Goal: Task Accomplishment & Management: Use online tool/utility

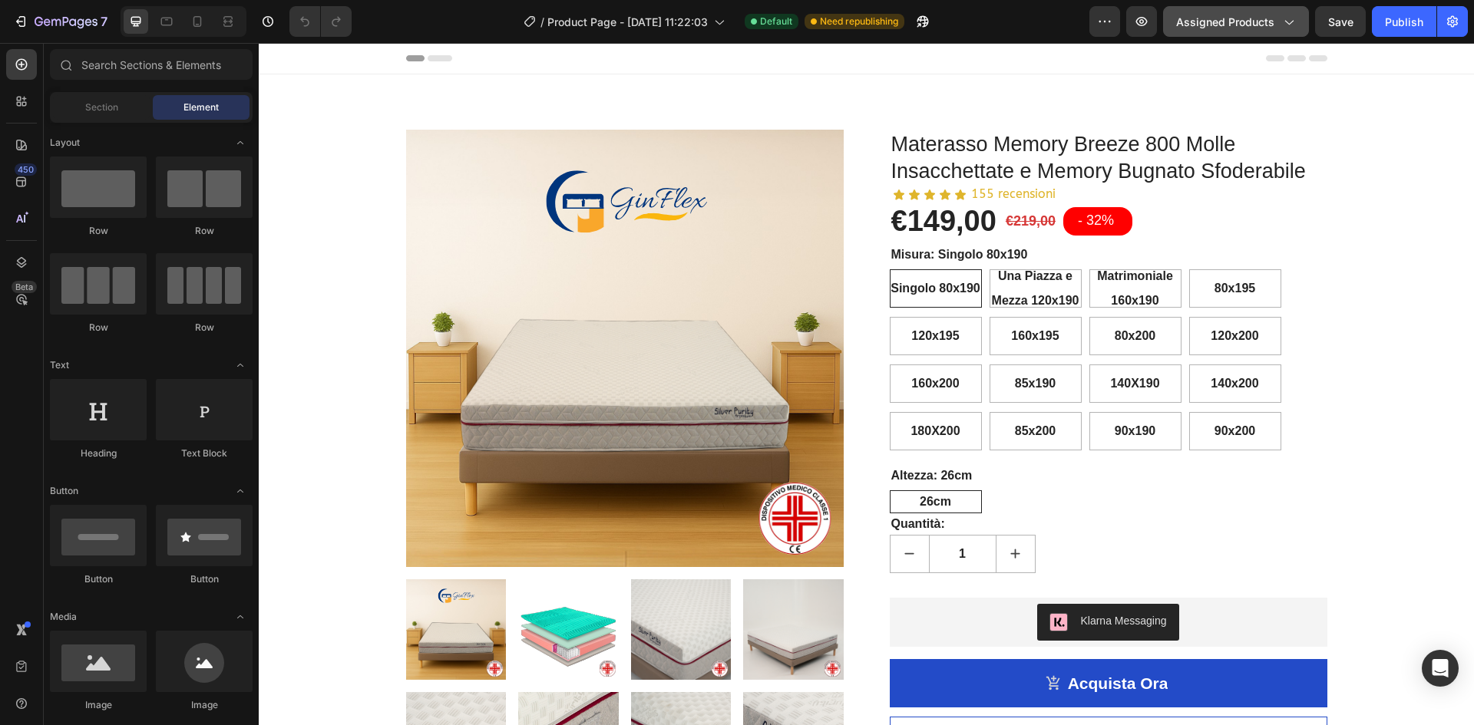
click at [1243, 25] on span "Assigned Products" at bounding box center [1225, 22] width 98 height 16
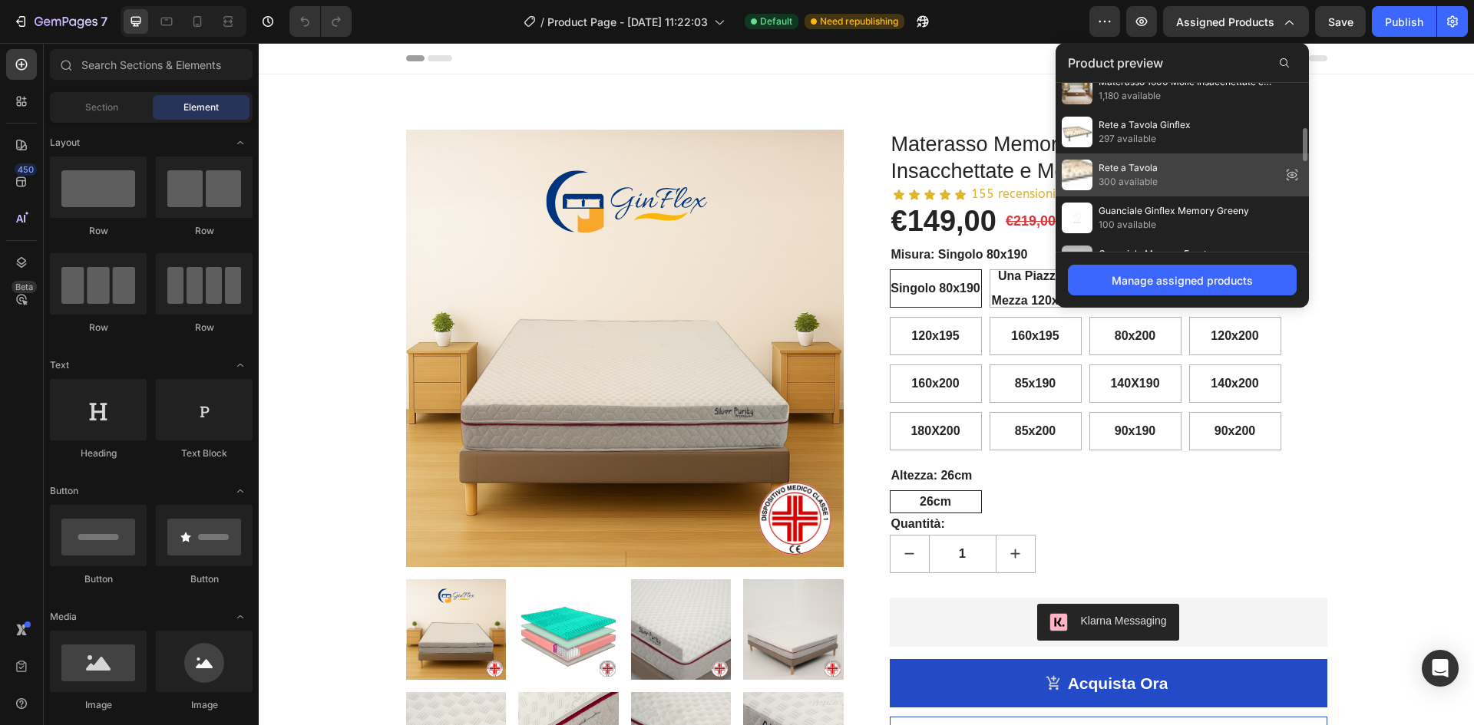
scroll to position [307, 0]
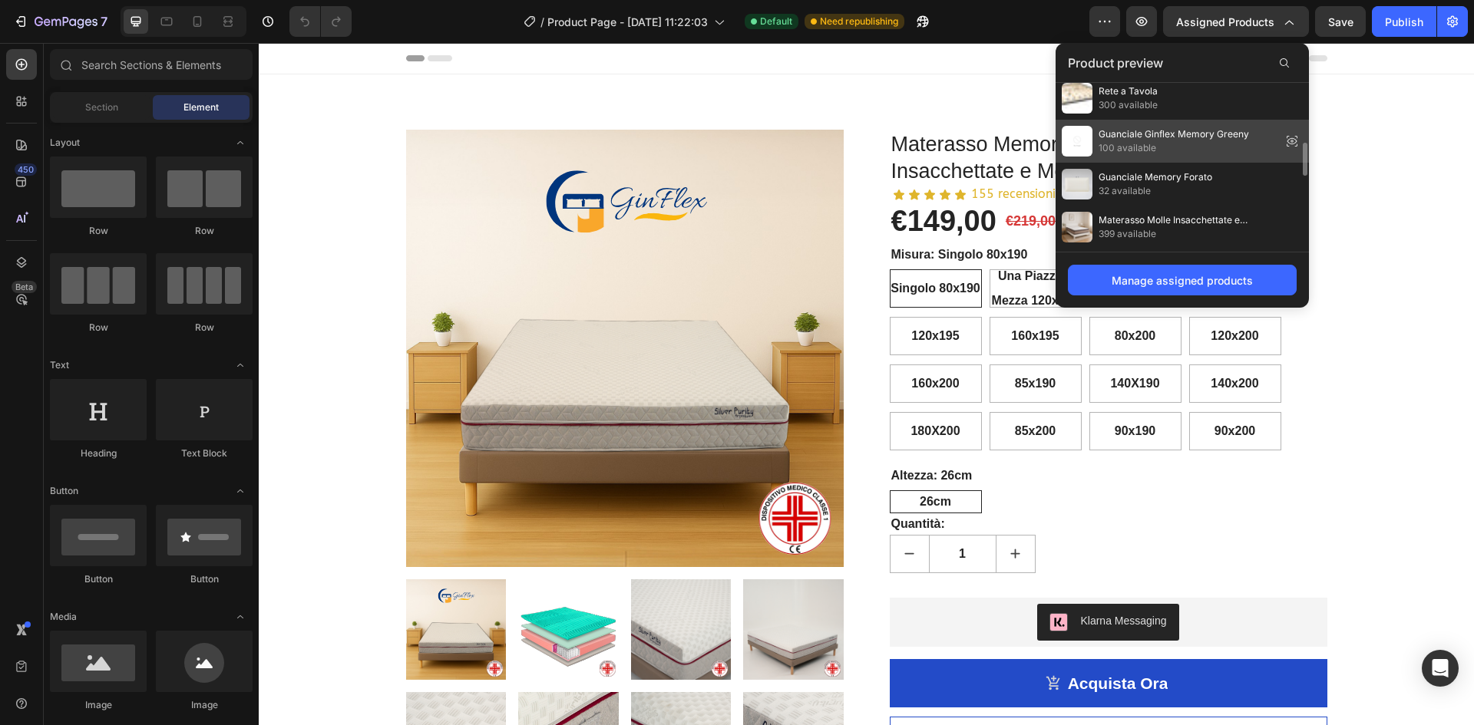
click at [1171, 135] on span "Guanciale Ginflex Memory Greeny" at bounding box center [1173, 134] width 150 height 14
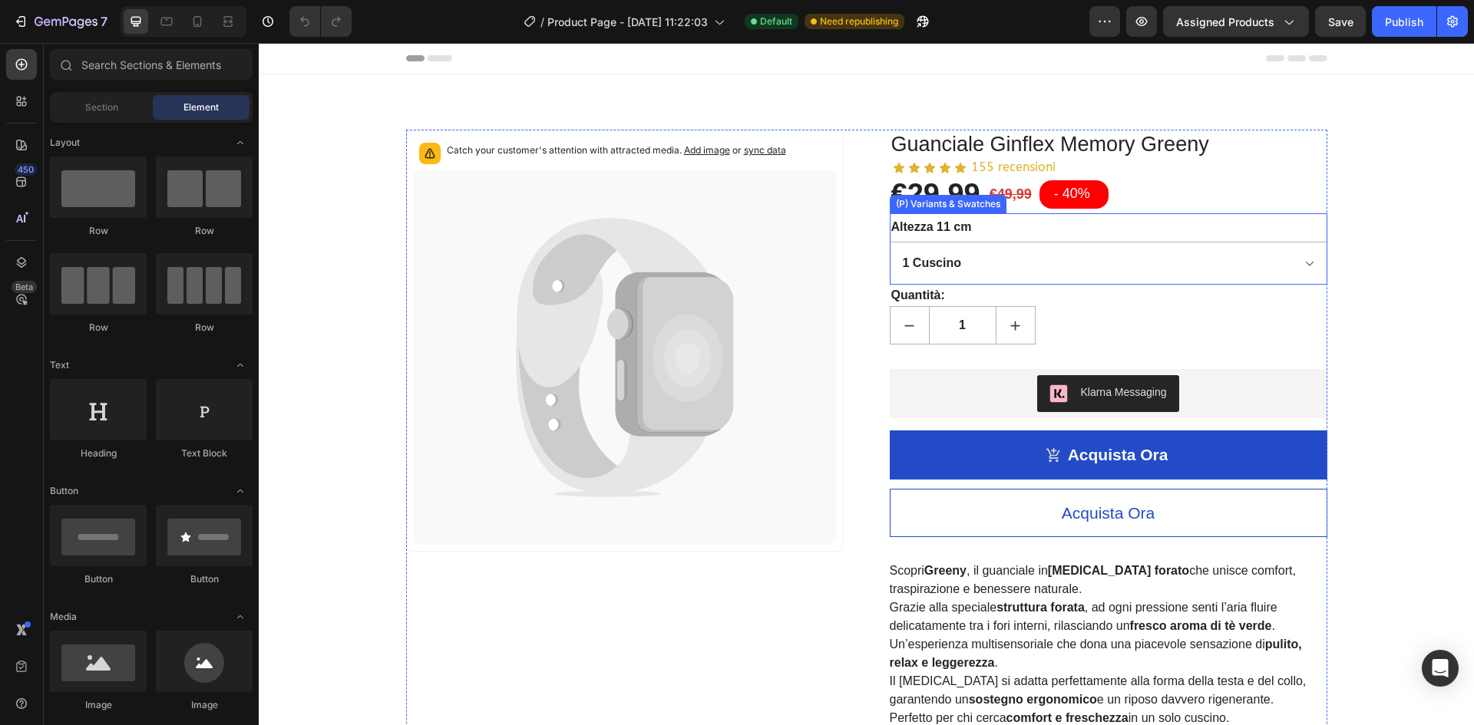
click at [1181, 230] on div "Altezza 11 cm 1 Cuscino 2 Cuscini" at bounding box center [1109, 248] width 438 height 71
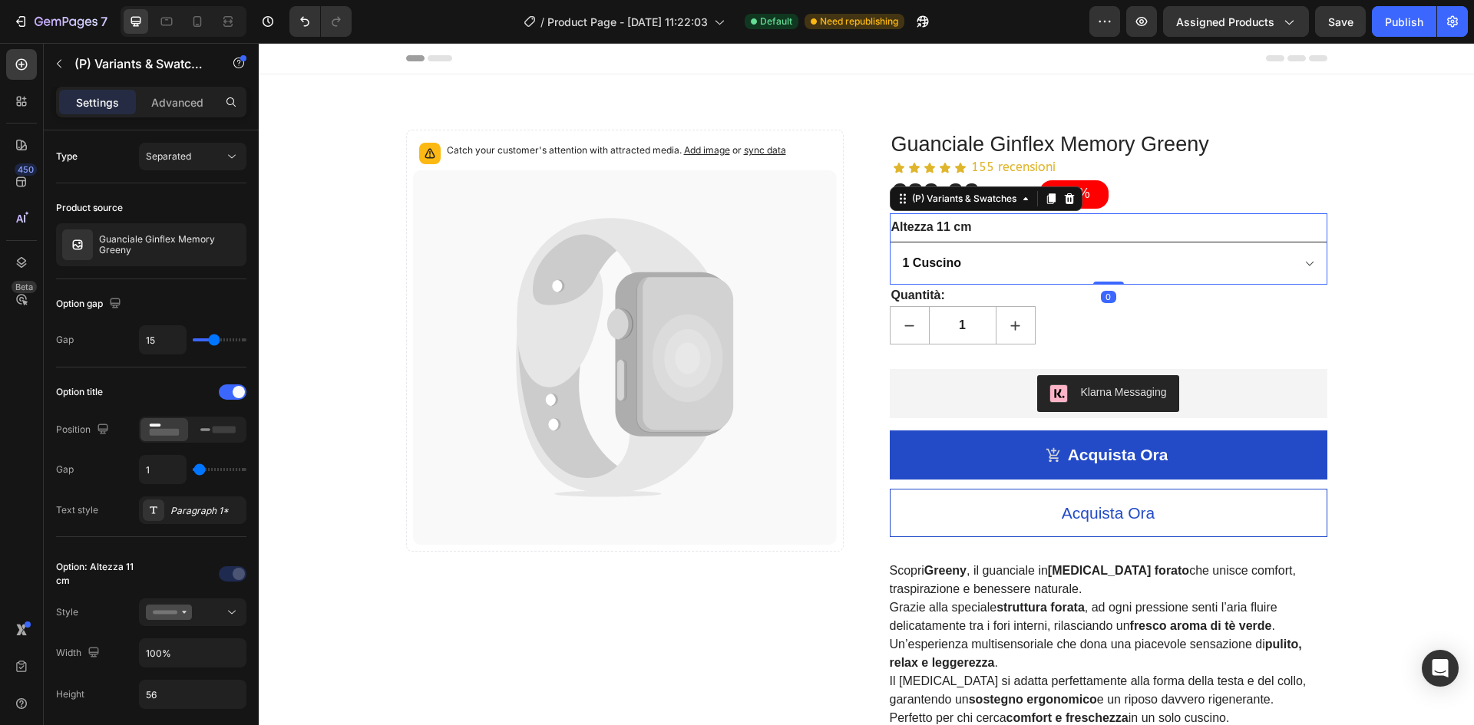
click at [1181, 256] on select "1 Cuscino 2 Cuscini" at bounding box center [1109, 263] width 438 height 43
click at [890, 242] on select "1 Cuscino 2 Cuscini" at bounding box center [1109, 263] width 438 height 43
click at [1158, 260] on select "1 Cuscino 2 Cuscini" at bounding box center [1109, 263] width 438 height 43
click at [890, 242] on select "1 Cuscino 2 Cuscini" at bounding box center [1109, 263] width 438 height 43
select select "1 Cuscino"
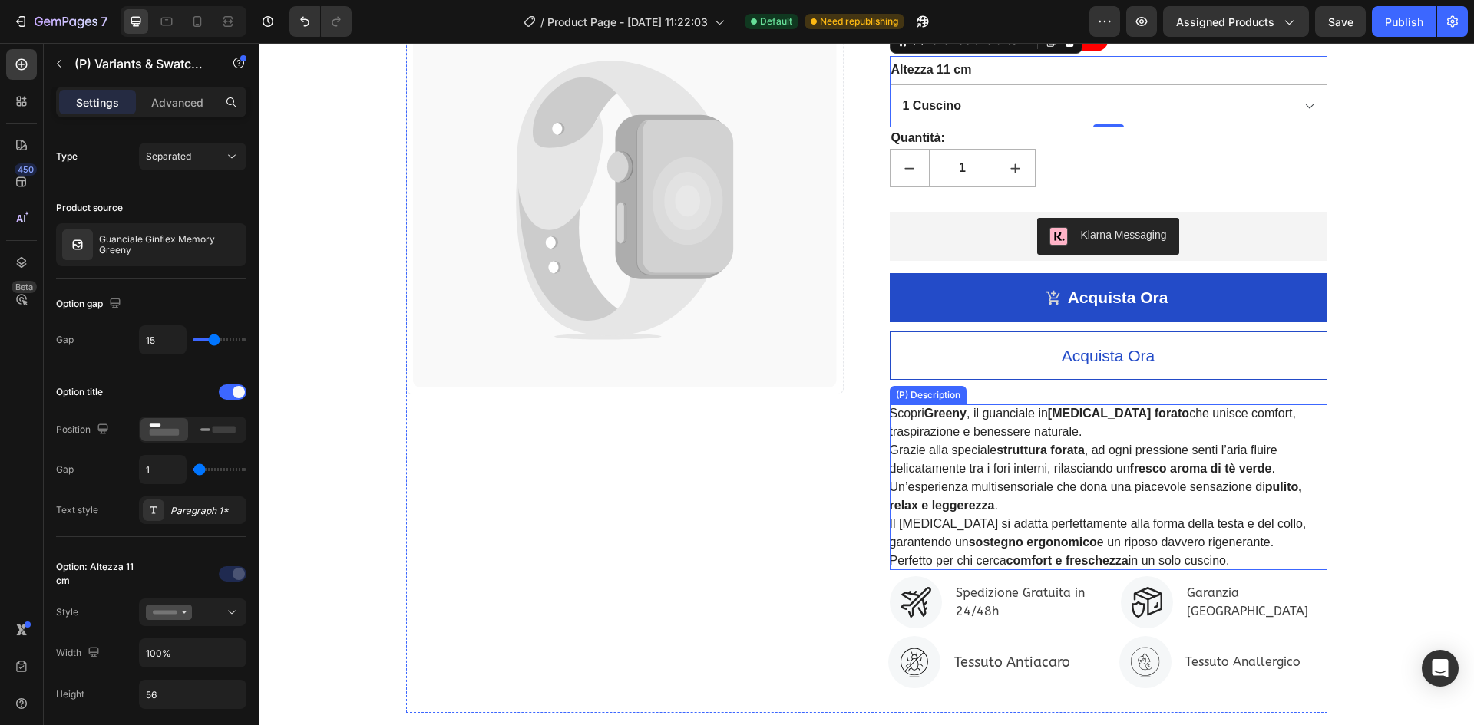
scroll to position [0, 0]
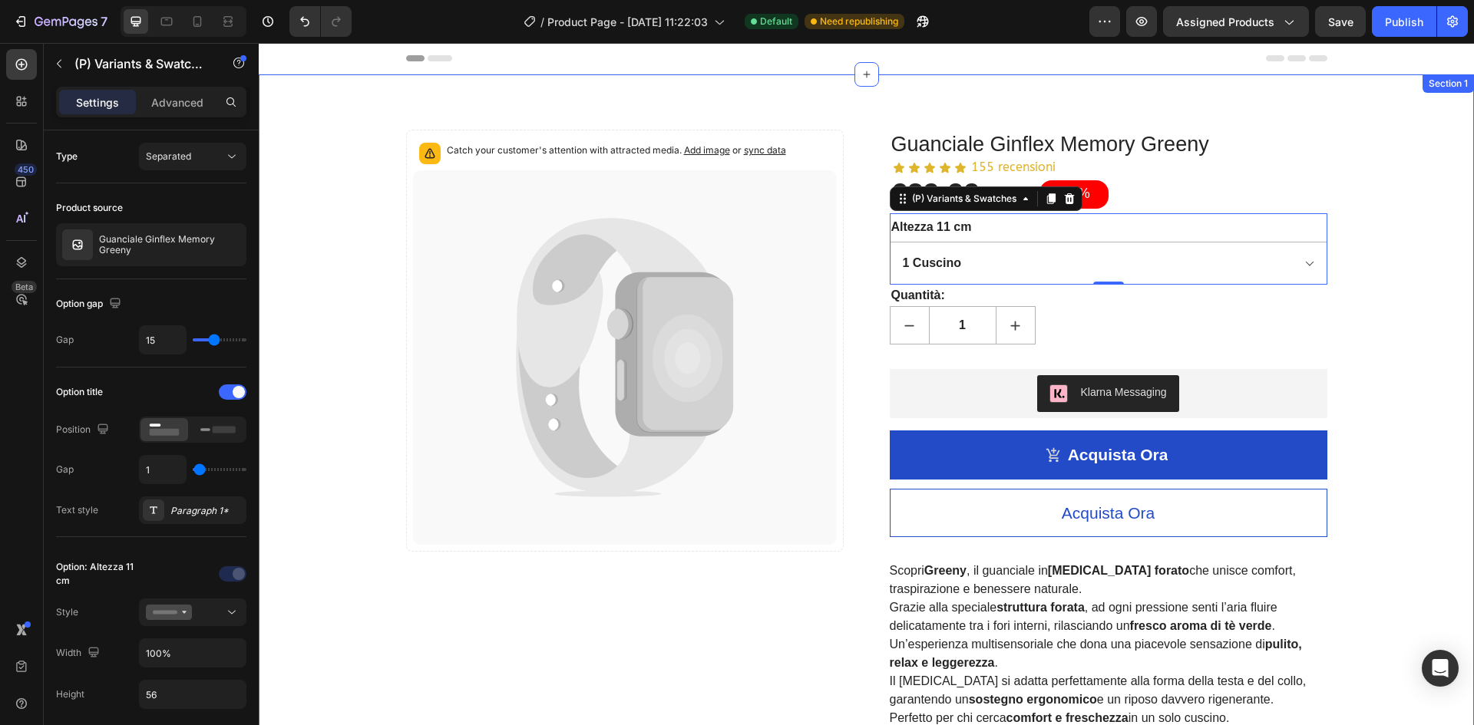
click at [1363, 236] on div "Catch your customer's attention with attracted media. Add image or sync data Pr…" at bounding box center [866, 500] width 1192 height 741
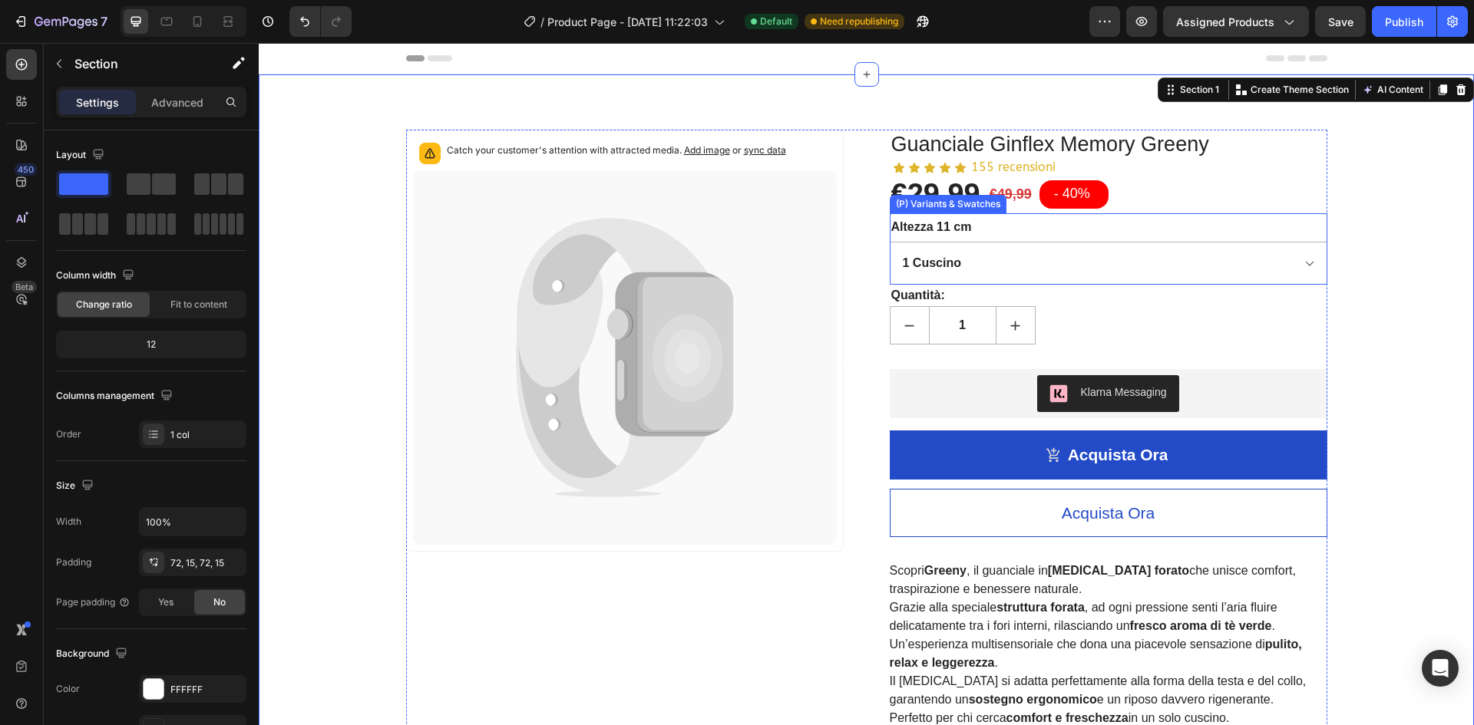
click at [1318, 231] on div "Altezza 11 cm 1 Cuscino 2 Cuscini" at bounding box center [1109, 248] width 438 height 71
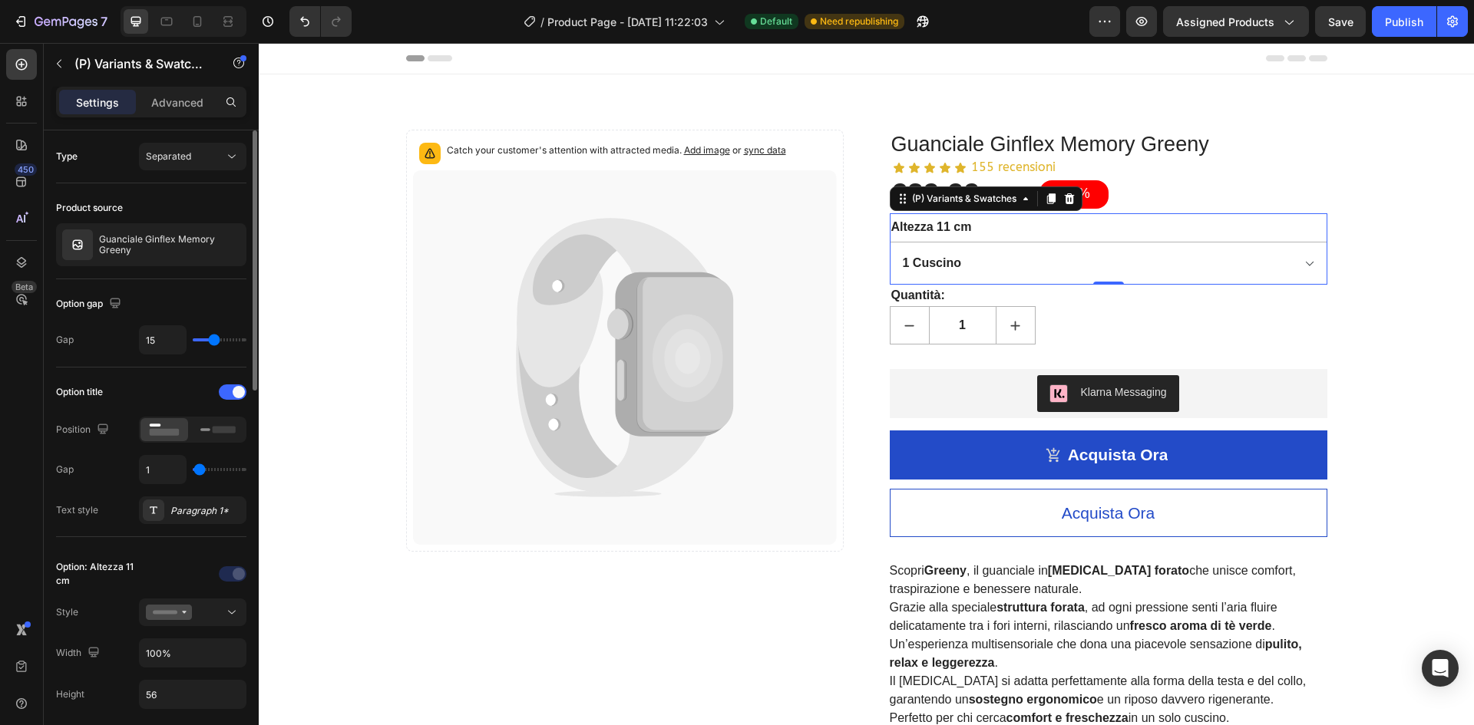
type input "19"
type input "21"
type input "22"
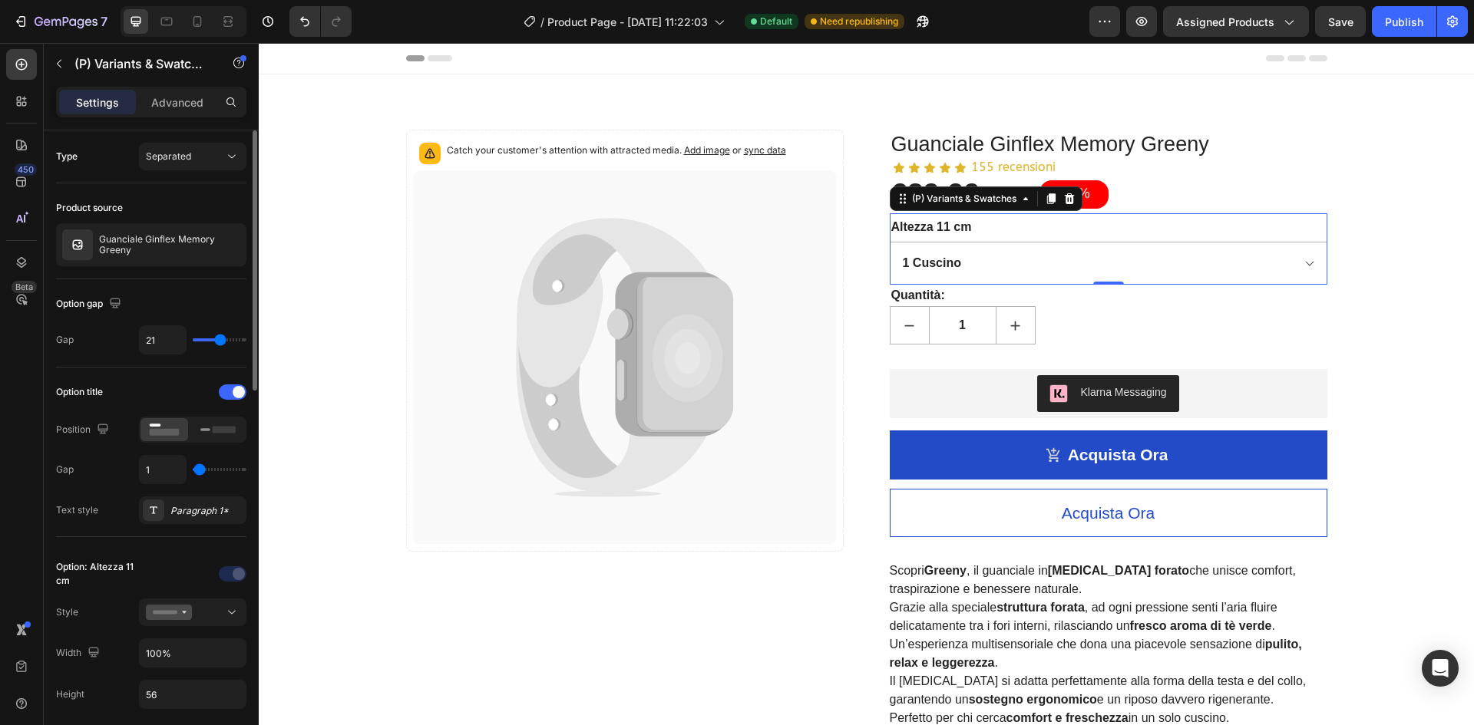
type input "22"
type input "24"
type input "25"
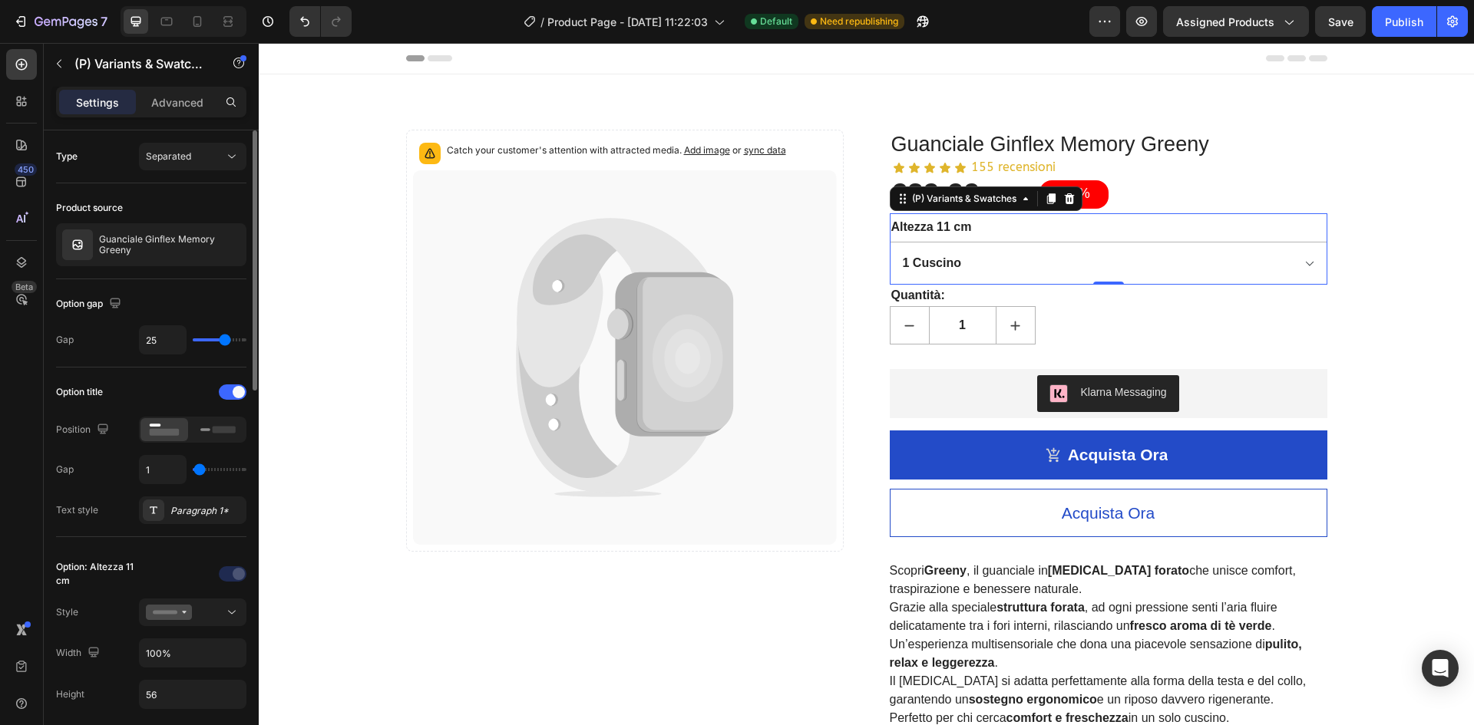
type input "26"
type input "27"
drag, startPoint x: 217, startPoint y: 342, endPoint x: 226, endPoint y: 341, distance: 9.2
type input "27"
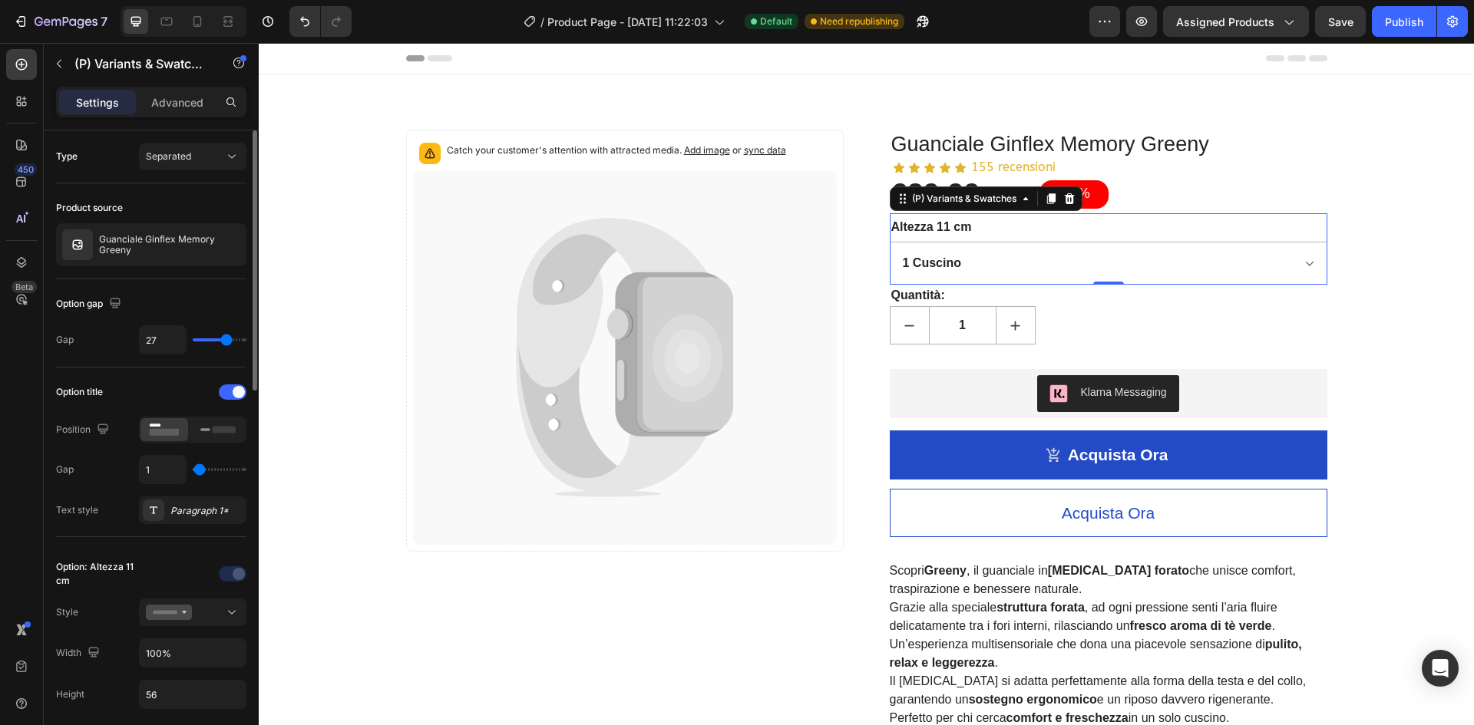
click at [226, 341] on input "range" at bounding box center [220, 339] width 54 height 3
type input "26"
type input "24"
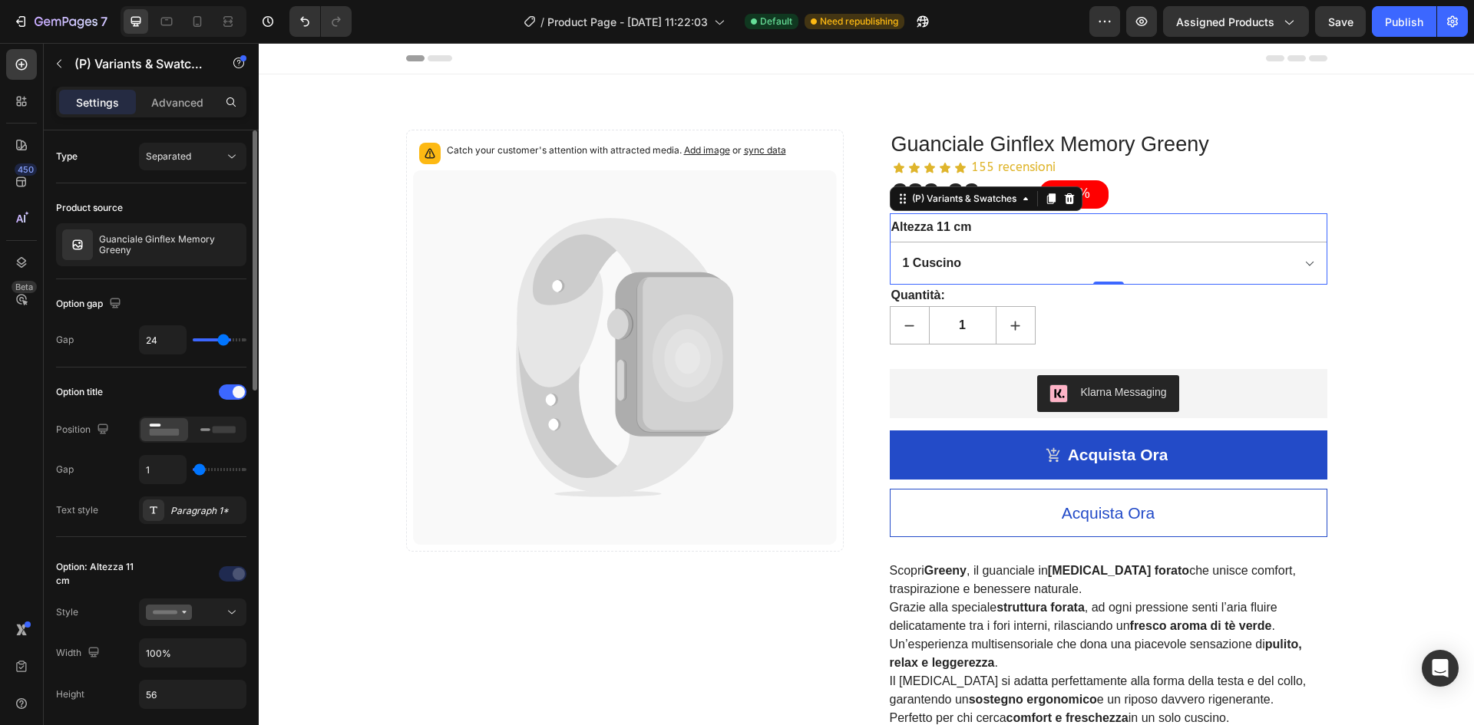
type input "21"
type input "16"
type input "13"
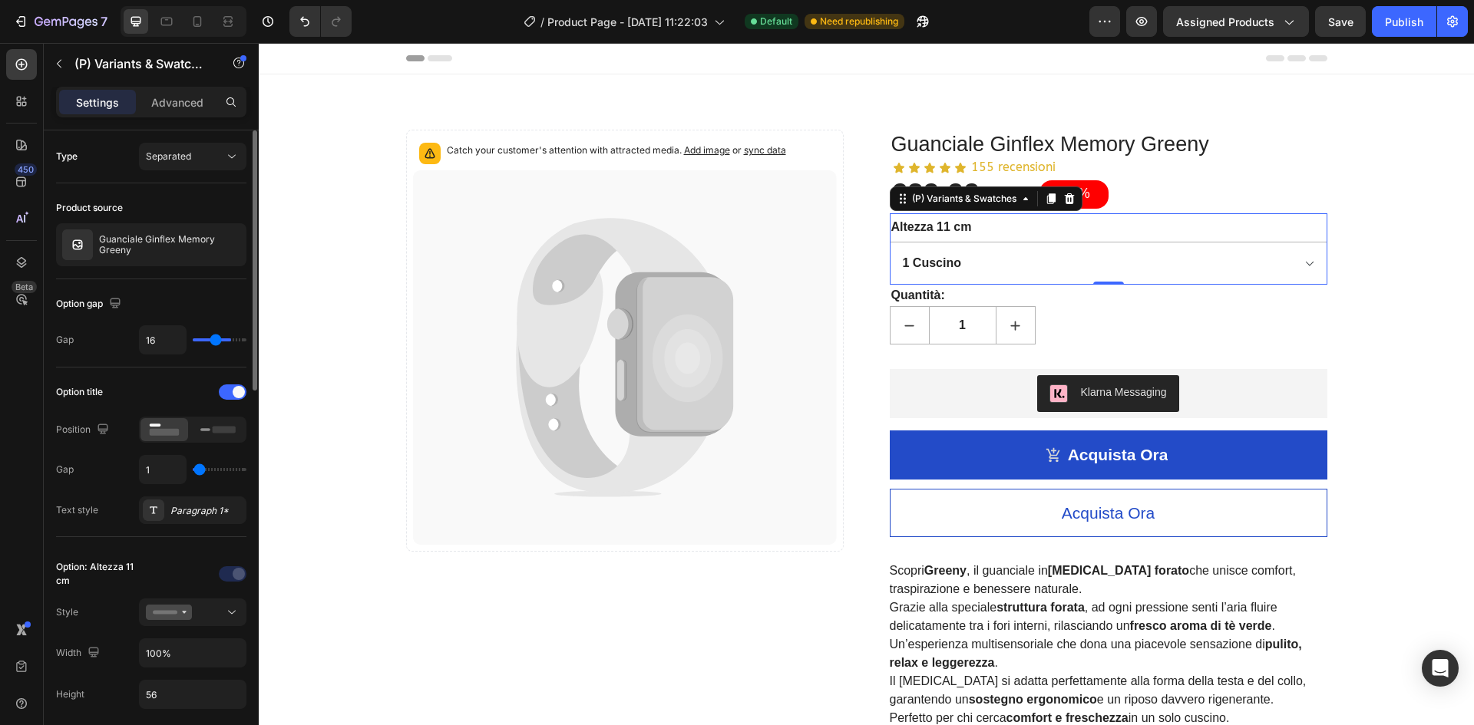
type input "13"
type input "10"
drag, startPoint x: 226, startPoint y: 341, endPoint x: 209, endPoint y: 343, distance: 17.8
type input "10"
click at [209, 342] on input "range" at bounding box center [220, 339] width 54 height 3
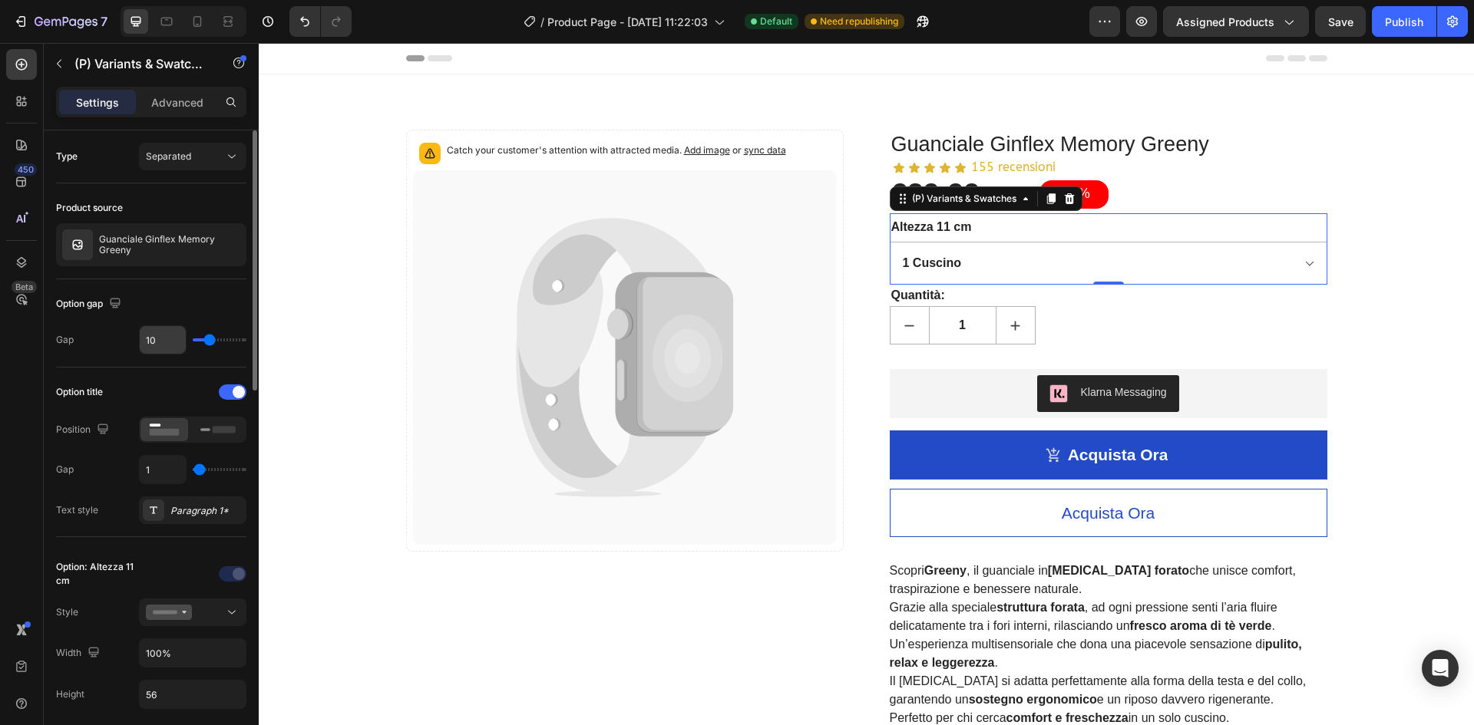
click at [163, 347] on input "10" at bounding box center [163, 340] width 46 height 28
type input "1"
type input "15"
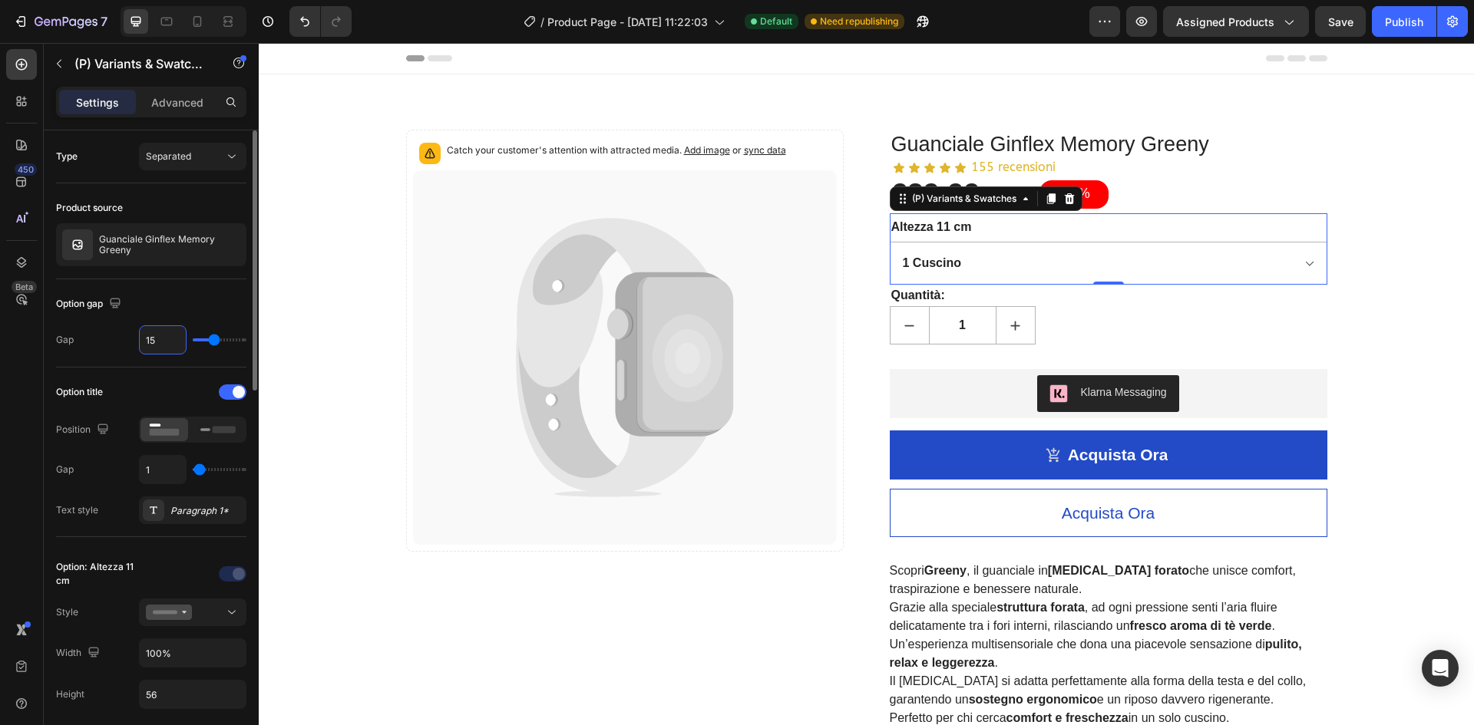
type input "15"
click at [210, 285] on div "Option gap Gap 15" at bounding box center [151, 323] width 190 height 88
type input "3"
type input "4"
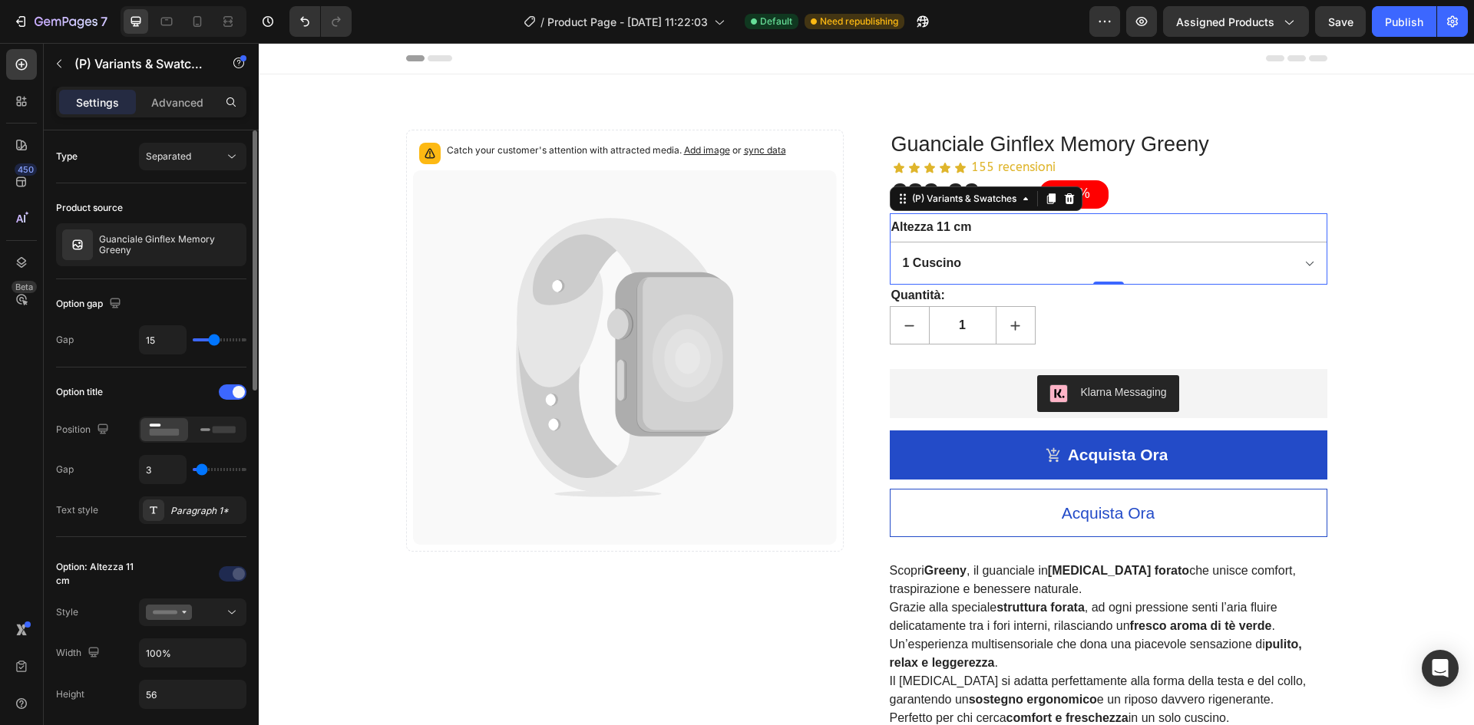
type input "4"
type input "5"
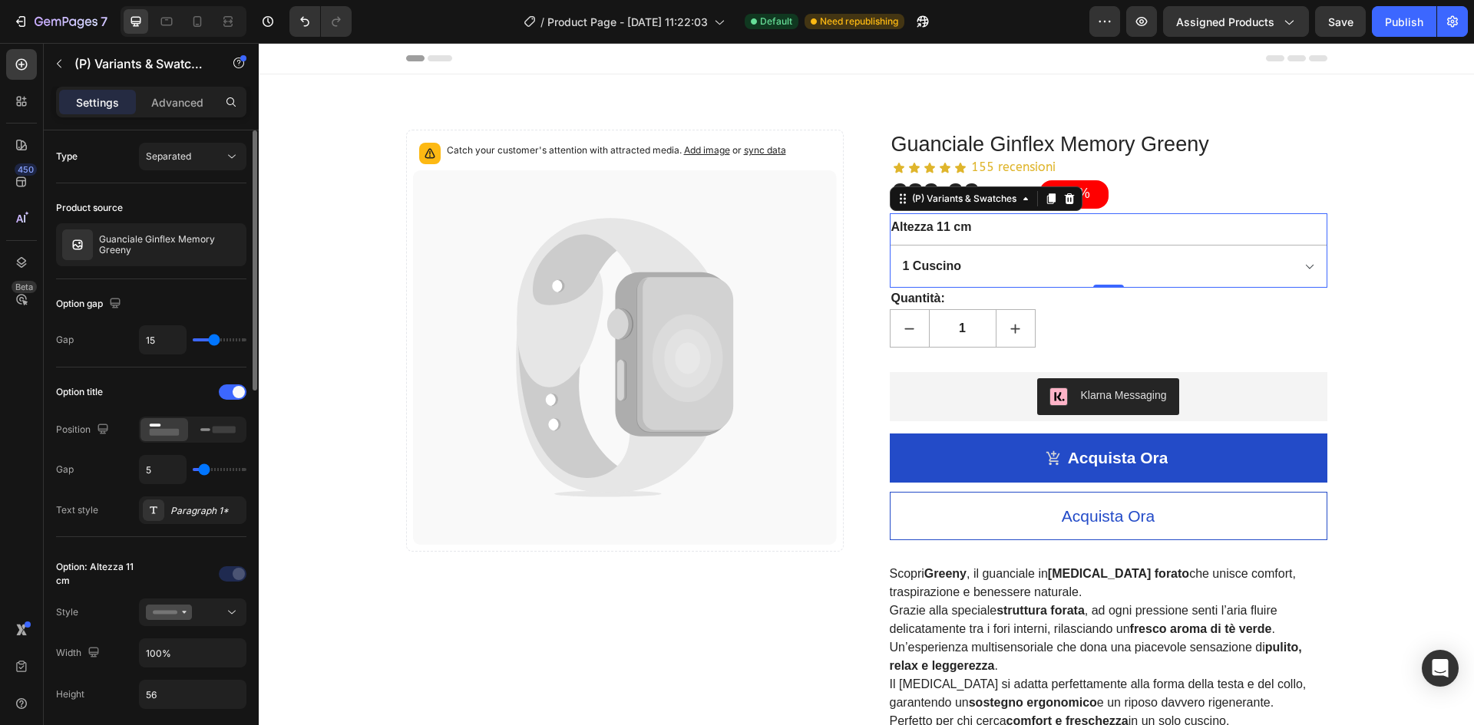
type input "6"
type input "7"
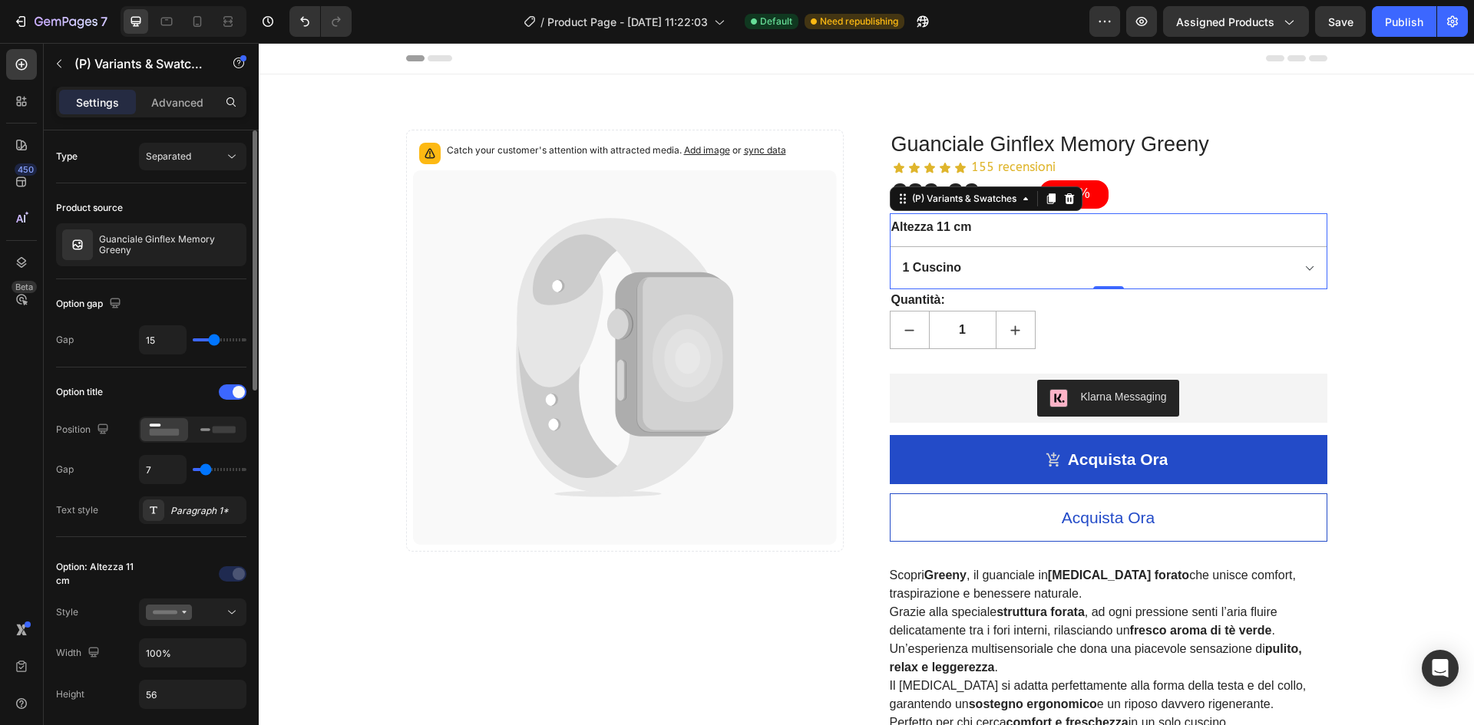
type input "8"
type input "10"
type input "11"
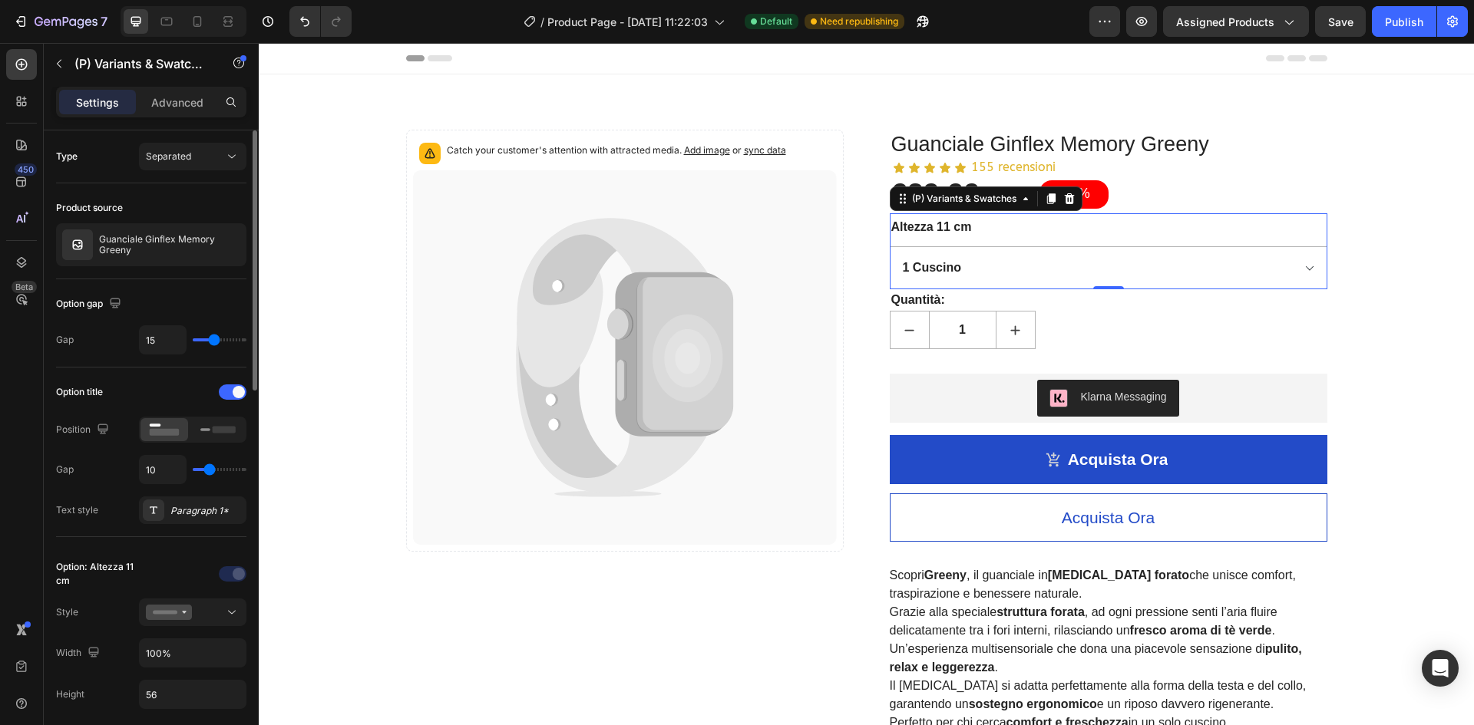
type input "11"
type input "12"
type input "13"
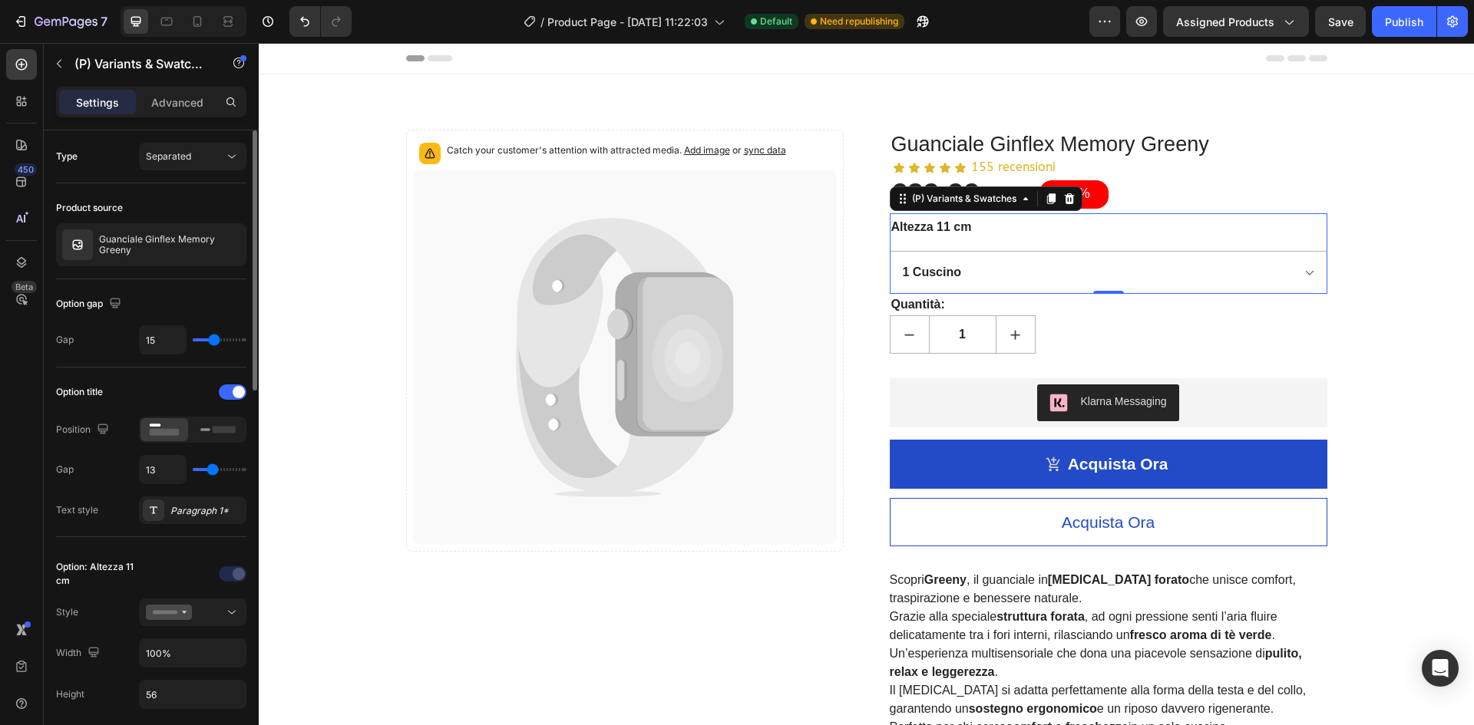
type input "14"
type input "15"
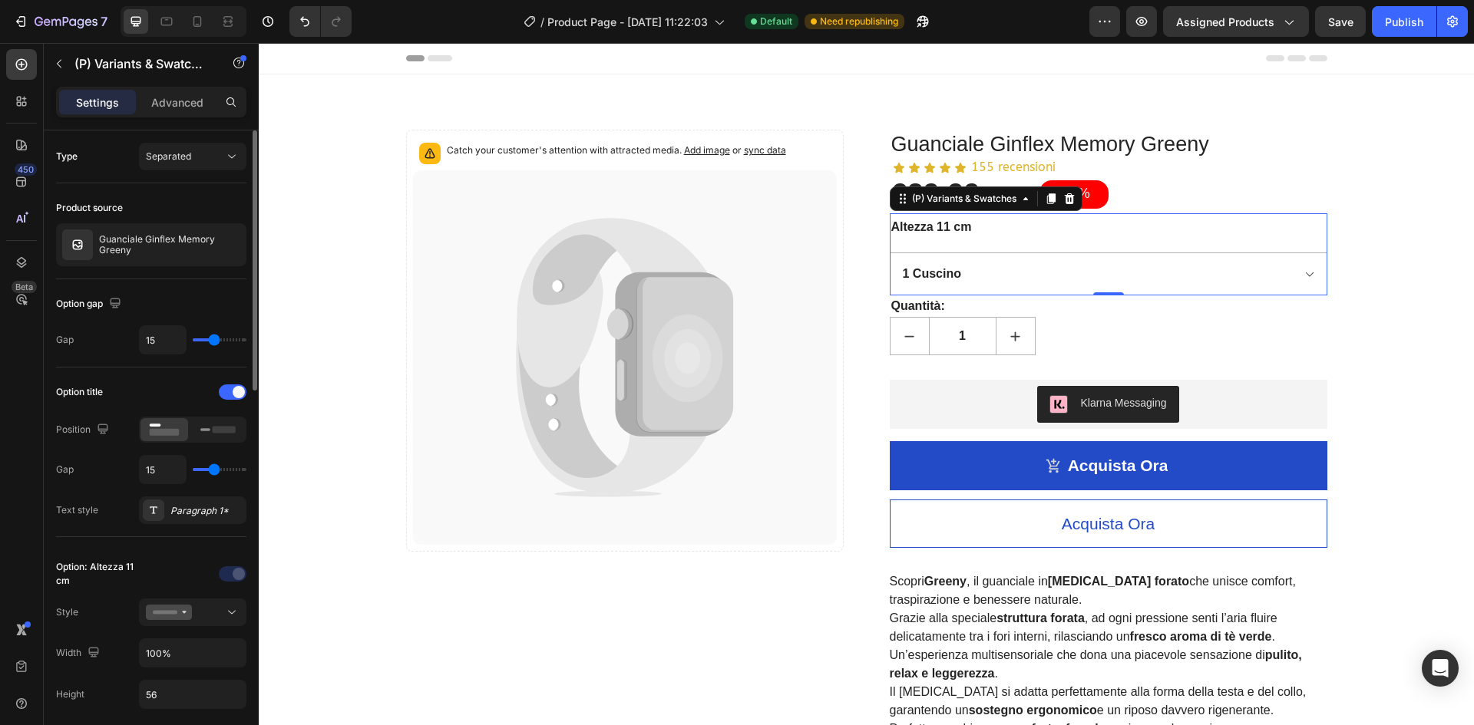
drag, startPoint x: 200, startPoint y: 473, endPoint x: 214, endPoint y: 475, distance: 14.0
type input "15"
click at [214, 471] on input "range" at bounding box center [220, 469] width 54 height 3
type input "13"
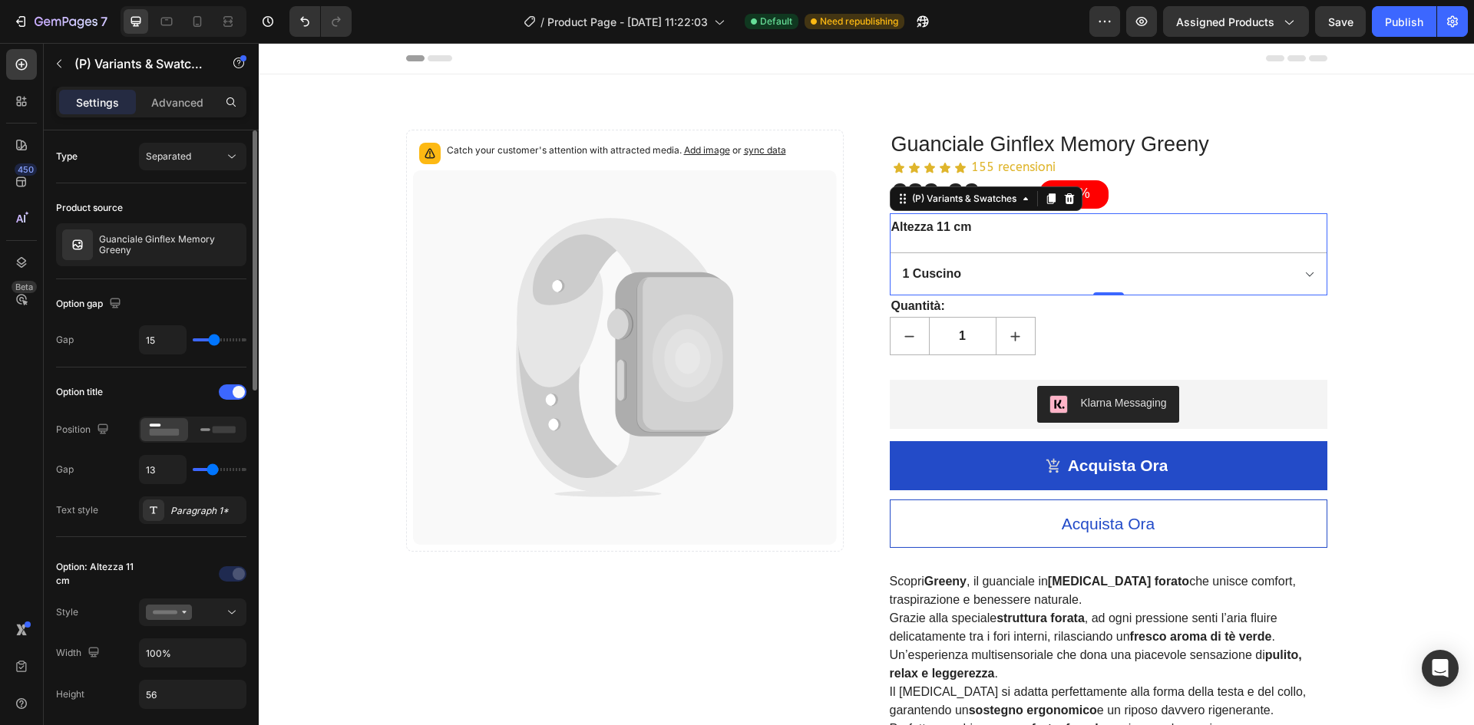
type input "11"
type input "10"
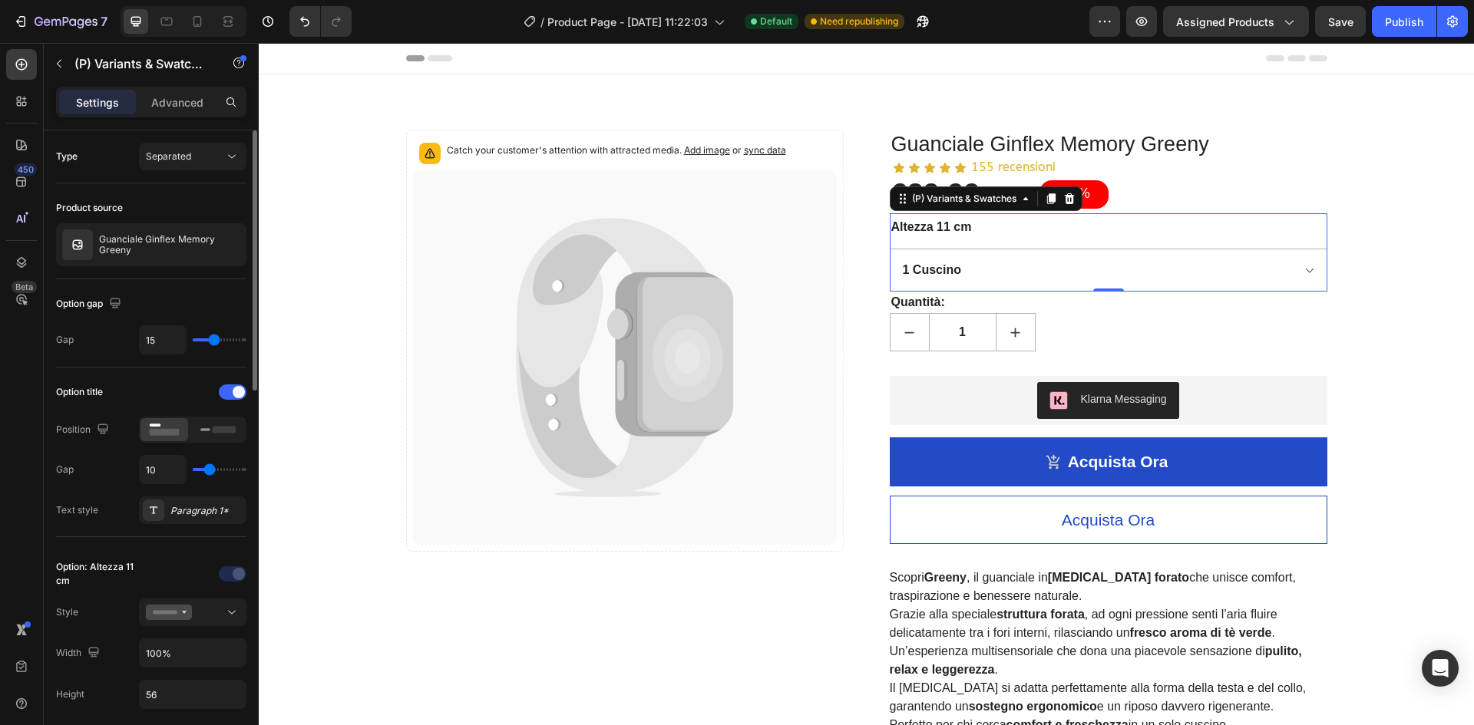
type input "8"
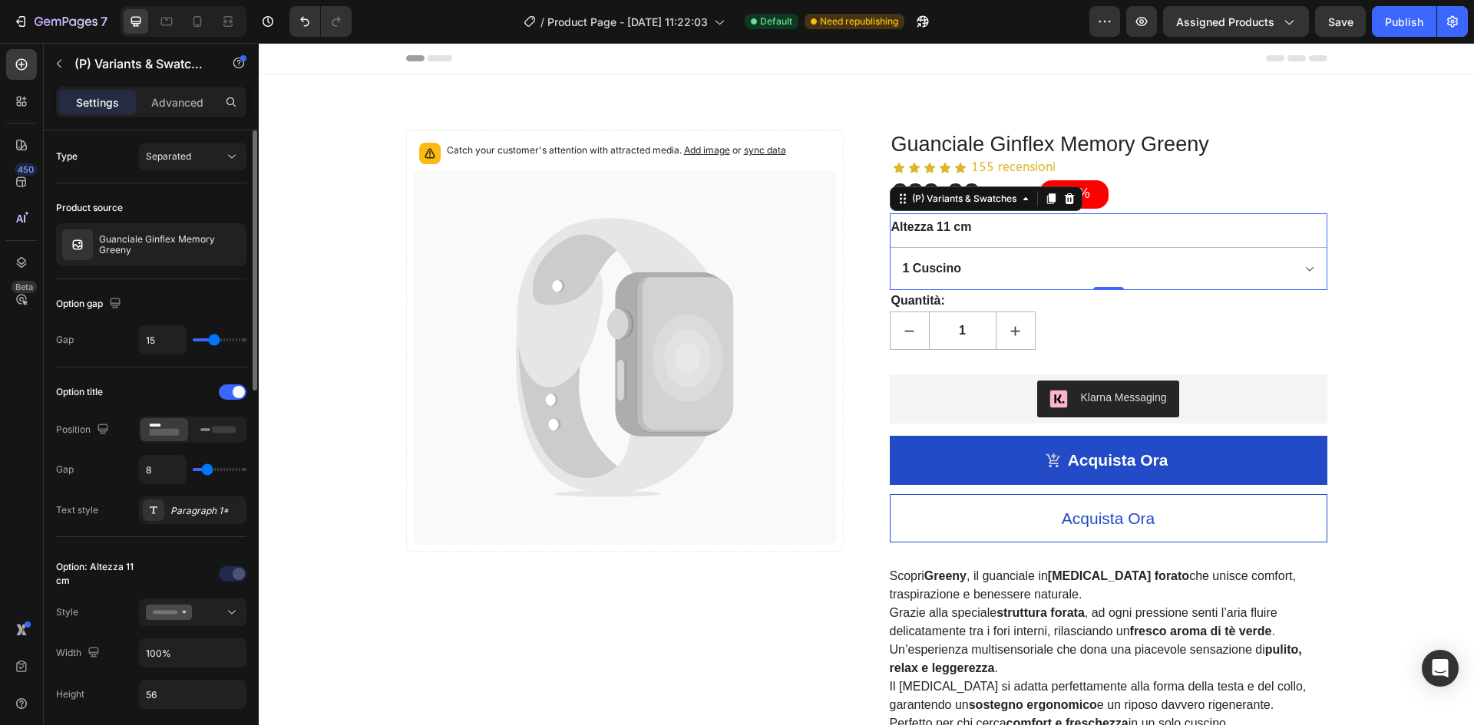
type input "10"
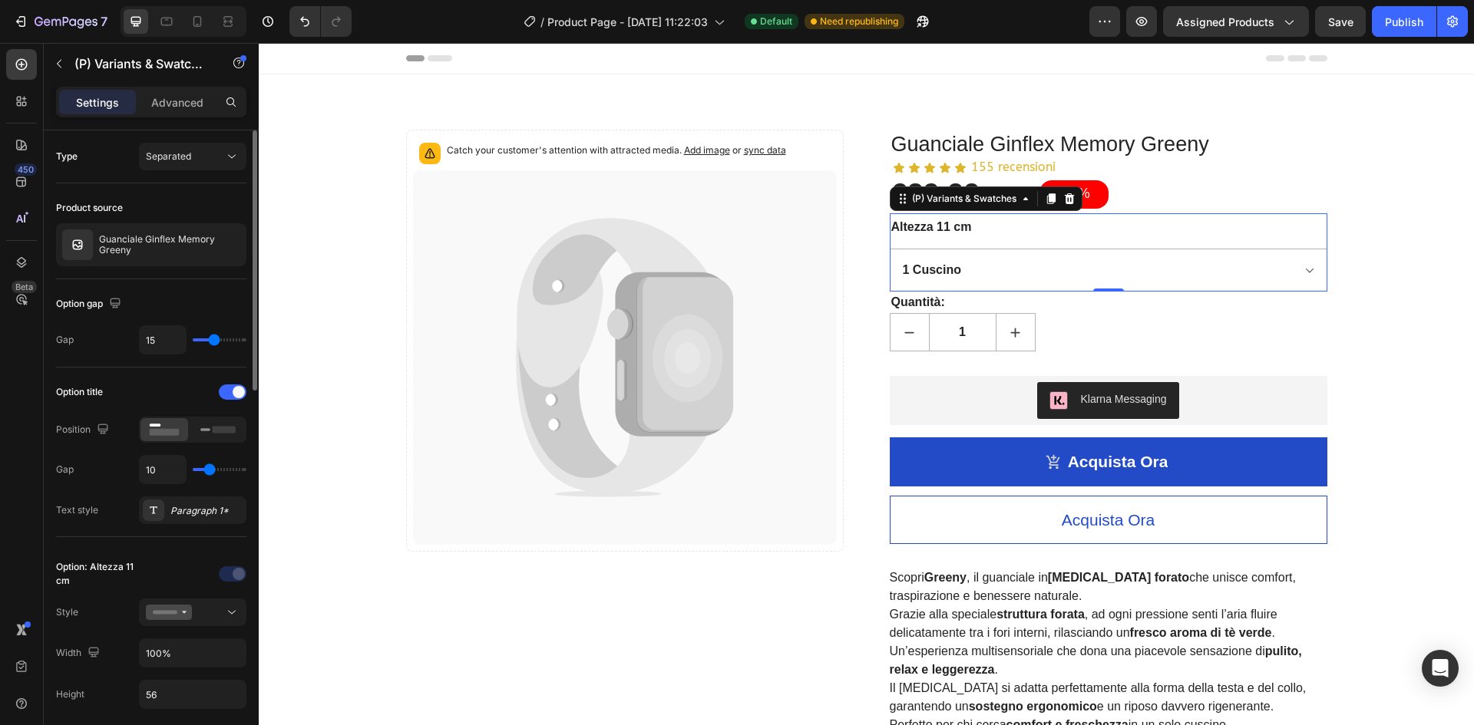
type input "11"
type input "12"
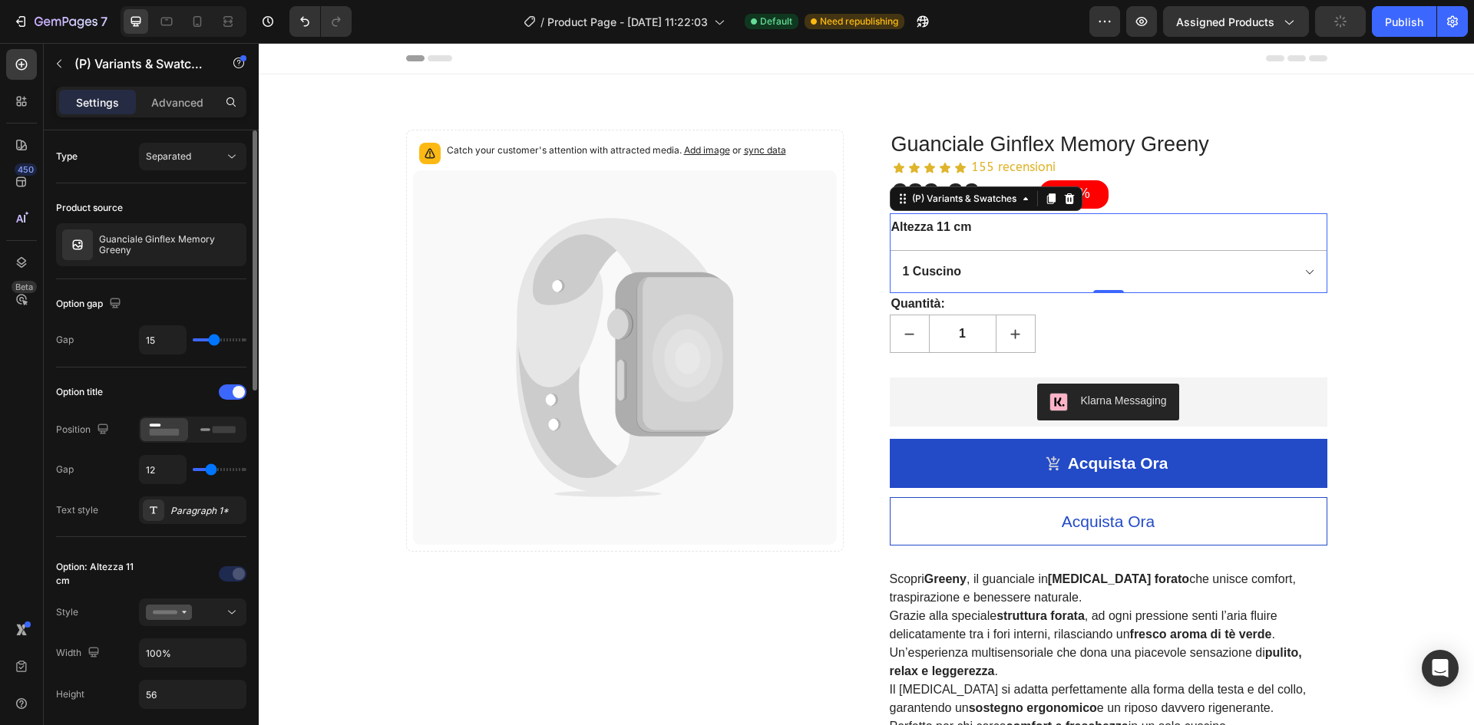
type input "12"
click at [211, 471] on input "range" at bounding box center [220, 469] width 54 height 3
click at [1389, 7] on button "Publish" at bounding box center [1404, 21] width 64 height 31
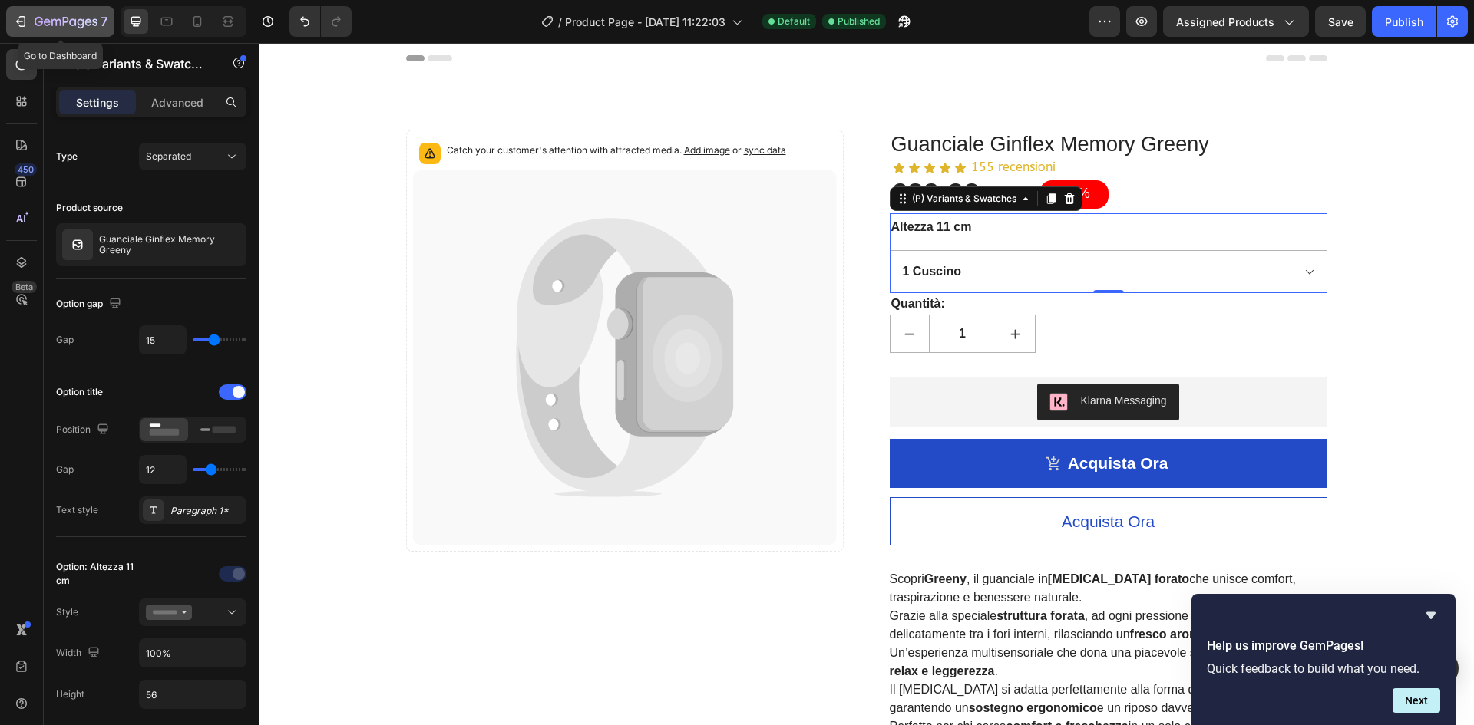
click at [38, 11] on button "7" at bounding box center [60, 21] width 108 height 31
